Goal: Task Accomplishment & Management: Manage account settings

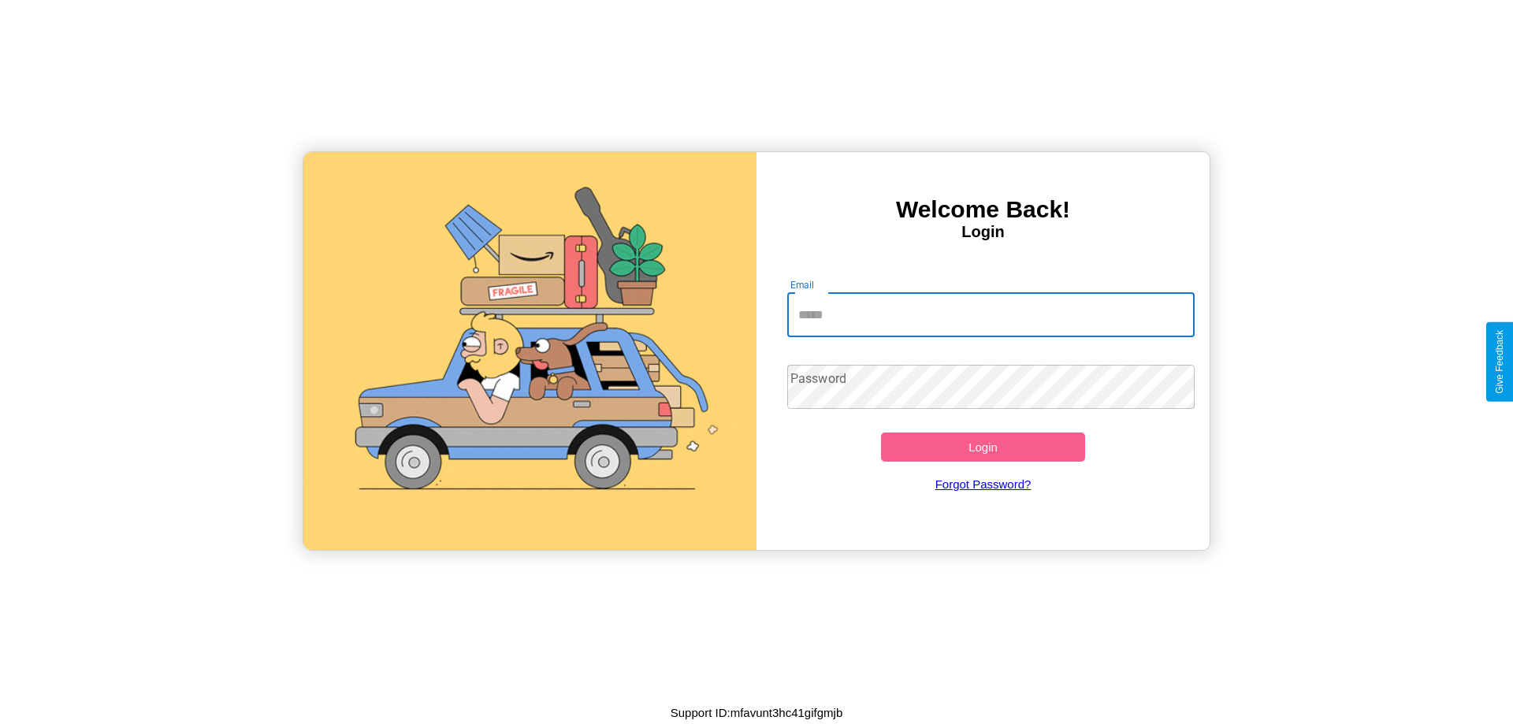
click at [991, 315] on input "Email" at bounding box center [991, 315] width 408 height 44
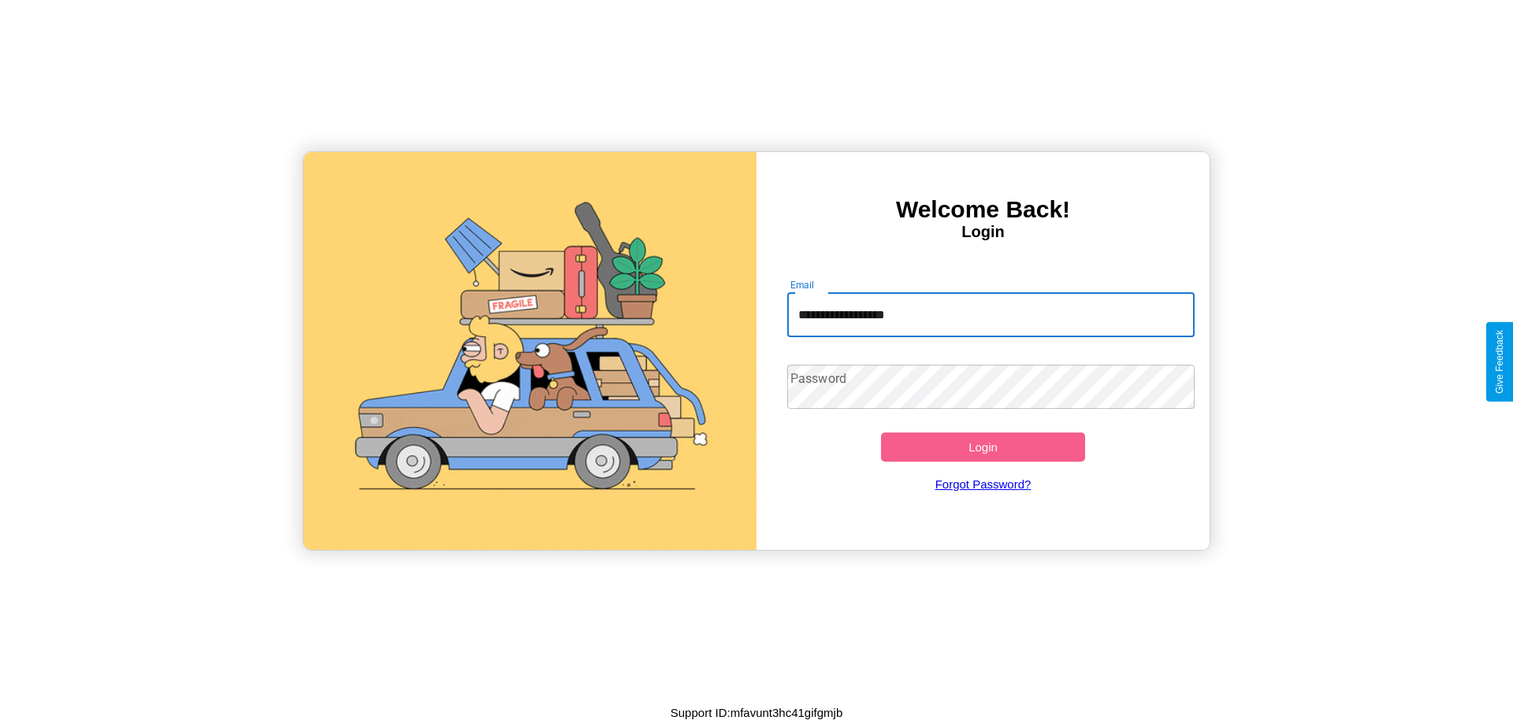
type input "**********"
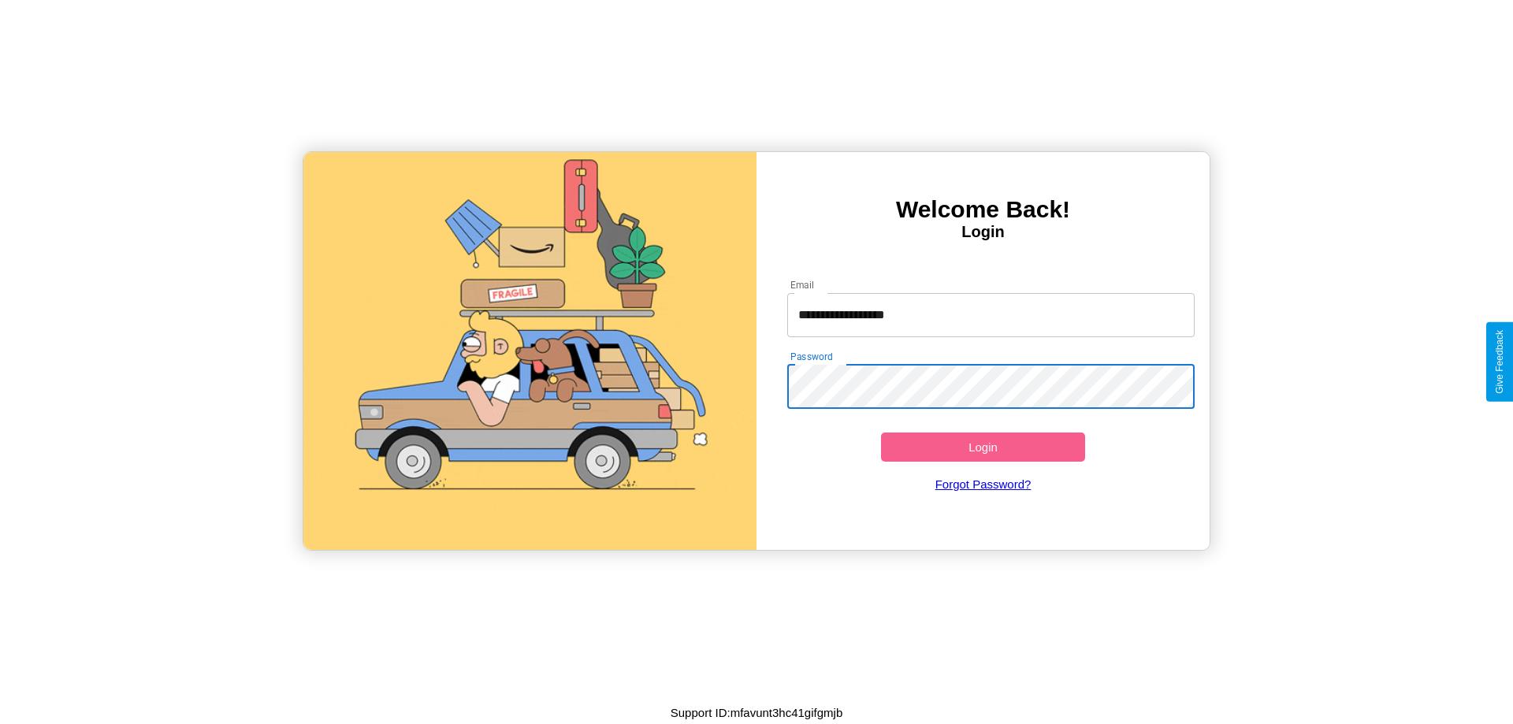
click at [983, 447] on button "Login" at bounding box center [983, 447] width 204 height 29
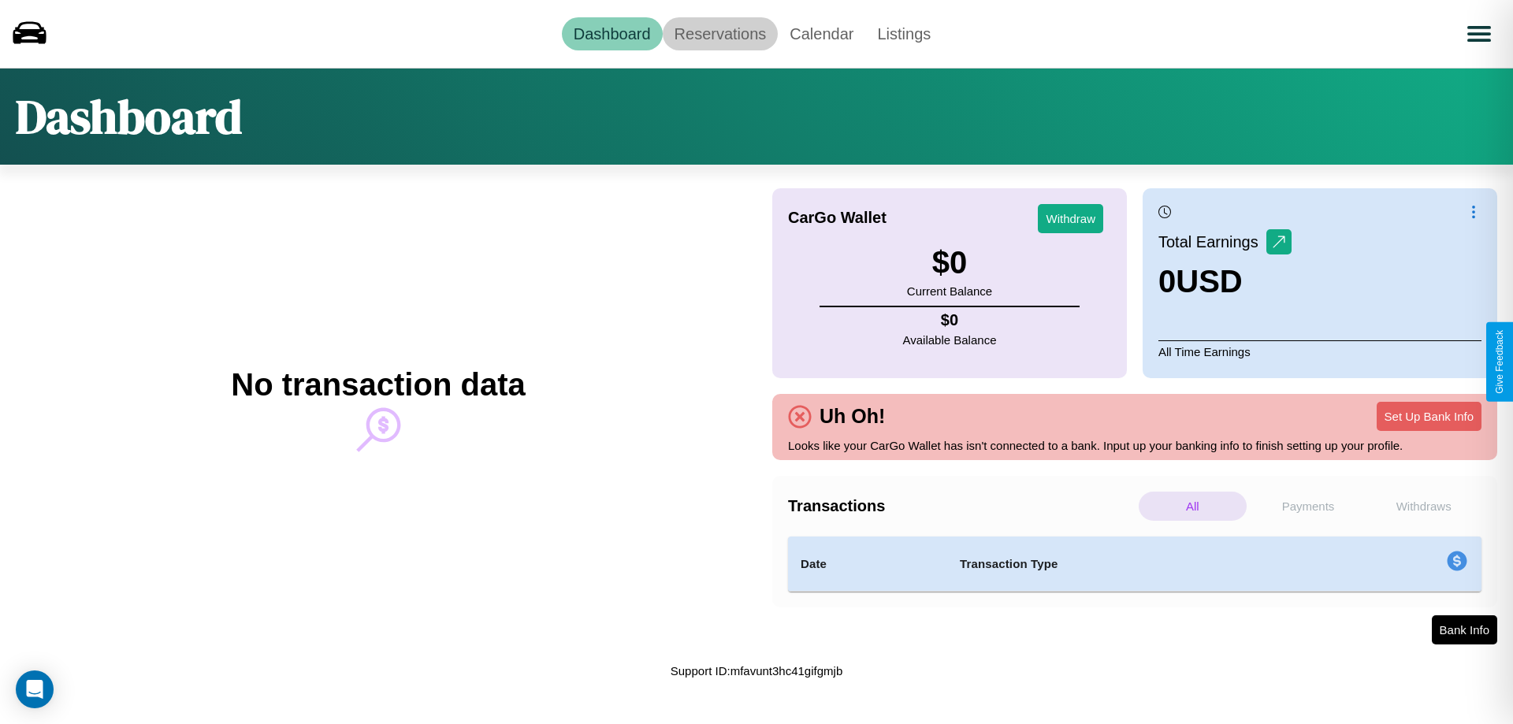
click at [720, 33] on link "Reservations" at bounding box center [721, 33] width 116 height 33
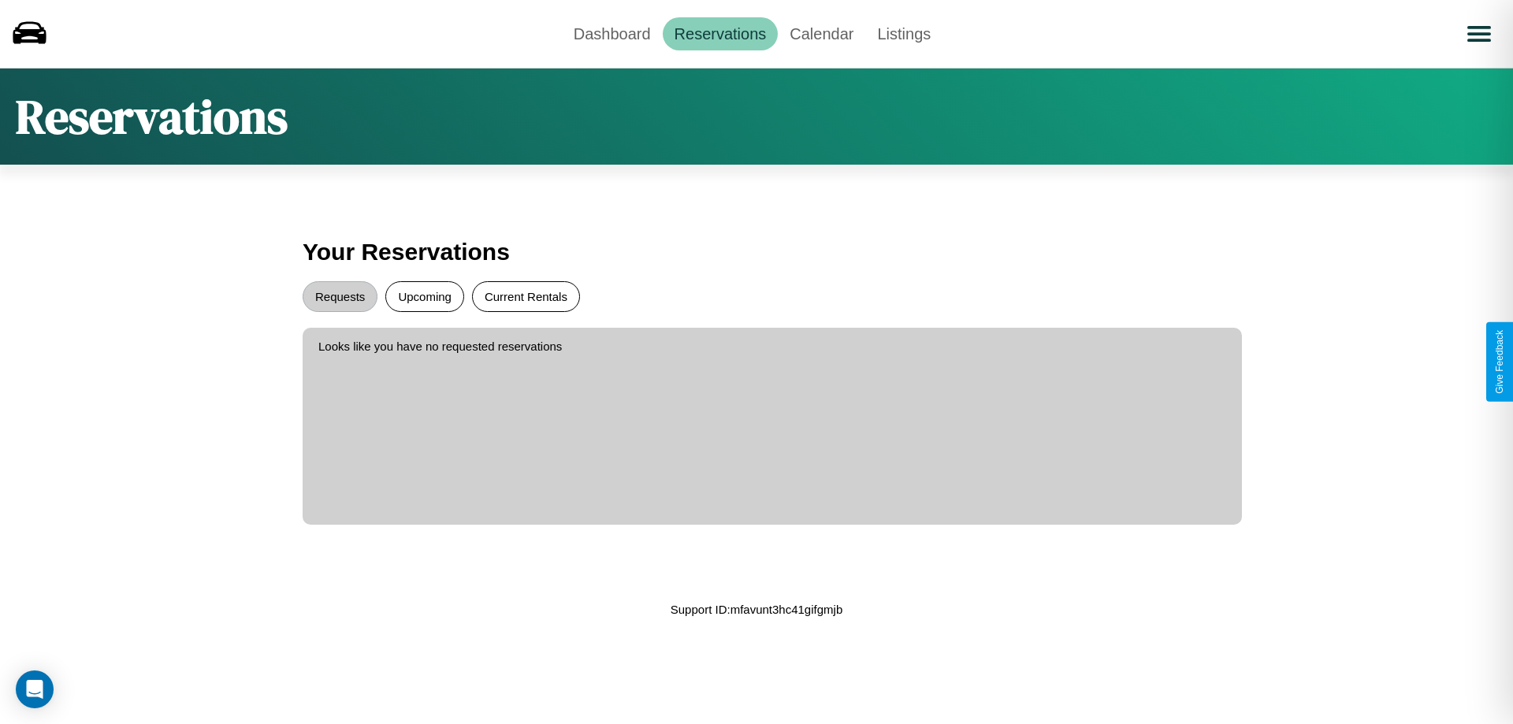
click at [526, 296] on button "Current Rentals" at bounding box center [526, 296] width 108 height 31
click at [340, 296] on button "Requests" at bounding box center [340, 296] width 75 height 31
click at [612, 33] on link "Dashboard" at bounding box center [612, 33] width 101 height 33
